Goal: Submit feedback/report problem

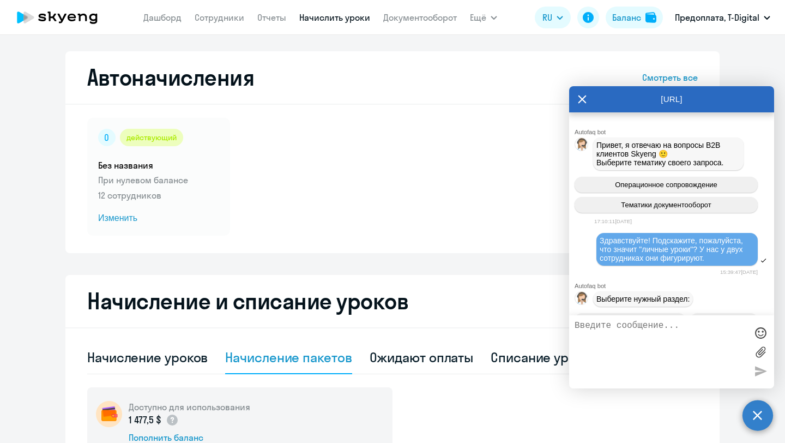
select select "10"
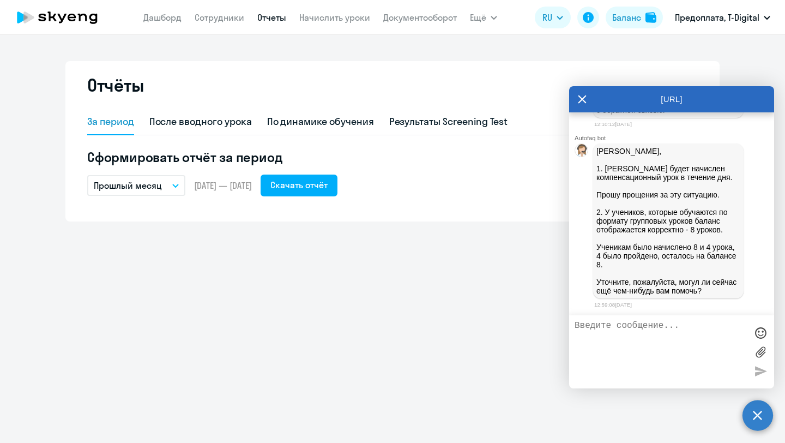
scroll to position [8595, 0]
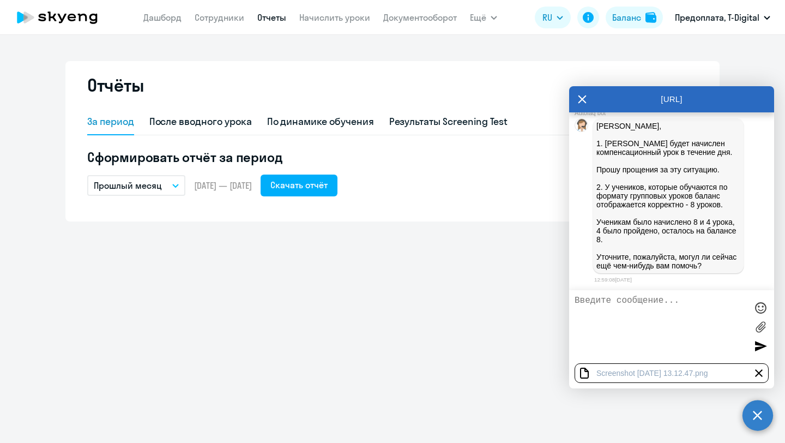
click at [629, 315] on textarea at bounding box center [660, 326] width 172 height 62
type textarea "И у [PERSON_NAME] такая же ситуация, как и у [PERSON_NAME]"
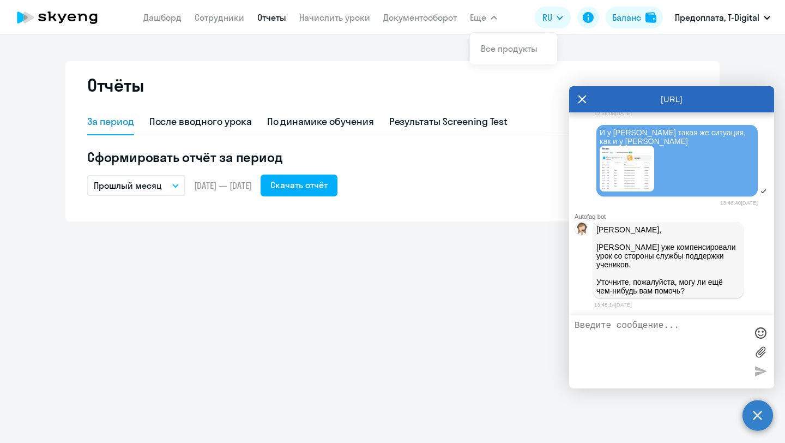
scroll to position [8785, 0]
click at [629, 333] on textarea "Отично" at bounding box center [660, 351] width 172 height 62
click at [583, 325] on textarea "Отично! Тогда вопрос" at bounding box center [660, 351] width 172 height 62
click at [685, 328] on textarea "Отлично! Тогда вопрос" at bounding box center [660, 351] width 172 height 62
type textarea "Отлично! Тогда вопросов пока больше нет"
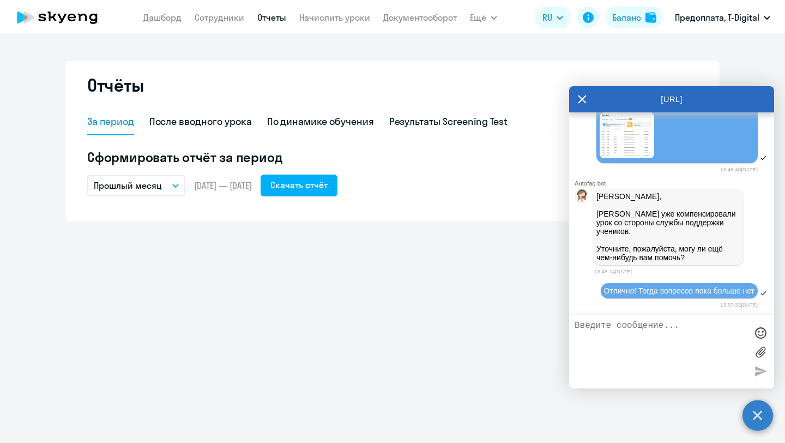
scroll to position [8819, 0]
click at [582, 99] on icon at bounding box center [582, 99] width 8 height 8
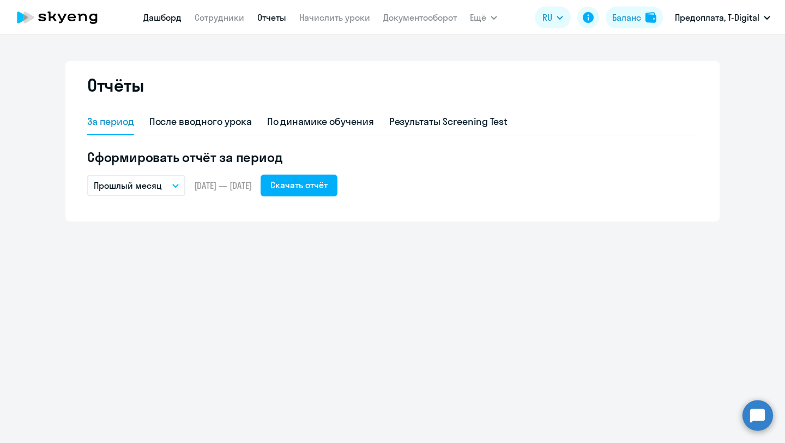
click at [173, 17] on link "Дашборд" at bounding box center [162, 17] width 38 height 11
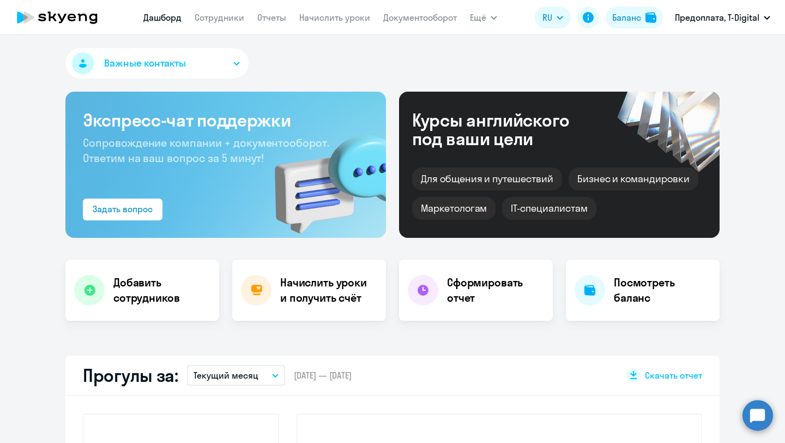
select select "30"
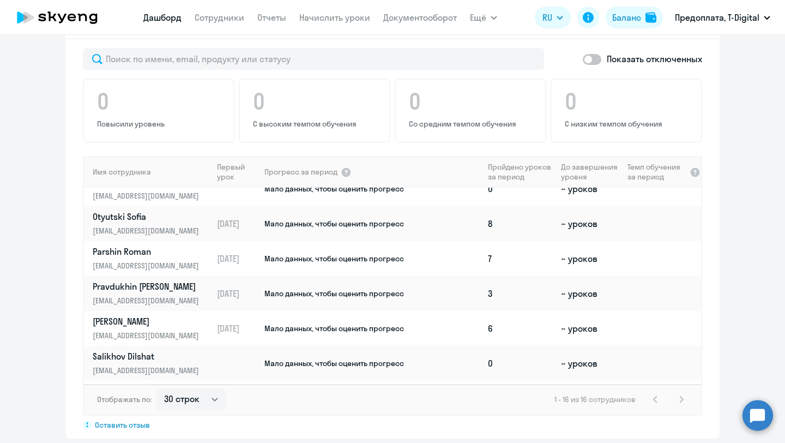
scroll to position [110, 0]
